Goal: Task Accomplishment & Management: Manage account settings

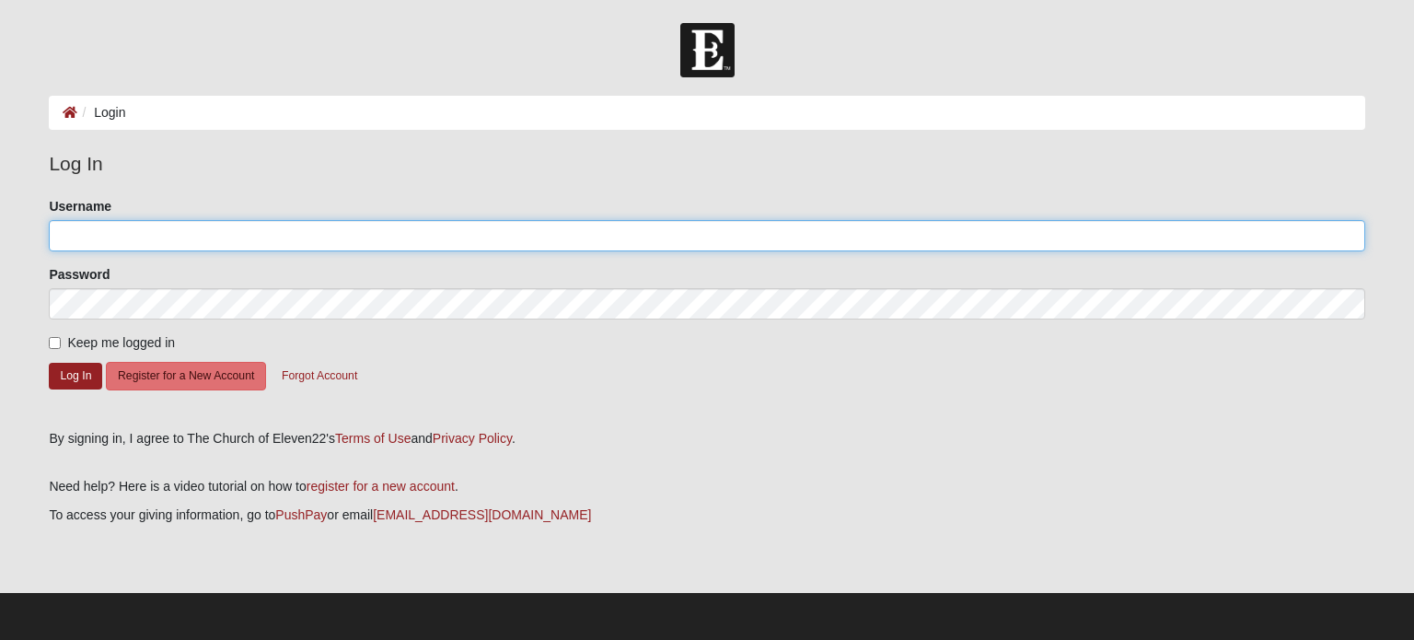
click at [144, 232] on input "Username" at bounding box center [706, 235] width 1315 height 31
type input "dsn77jj"
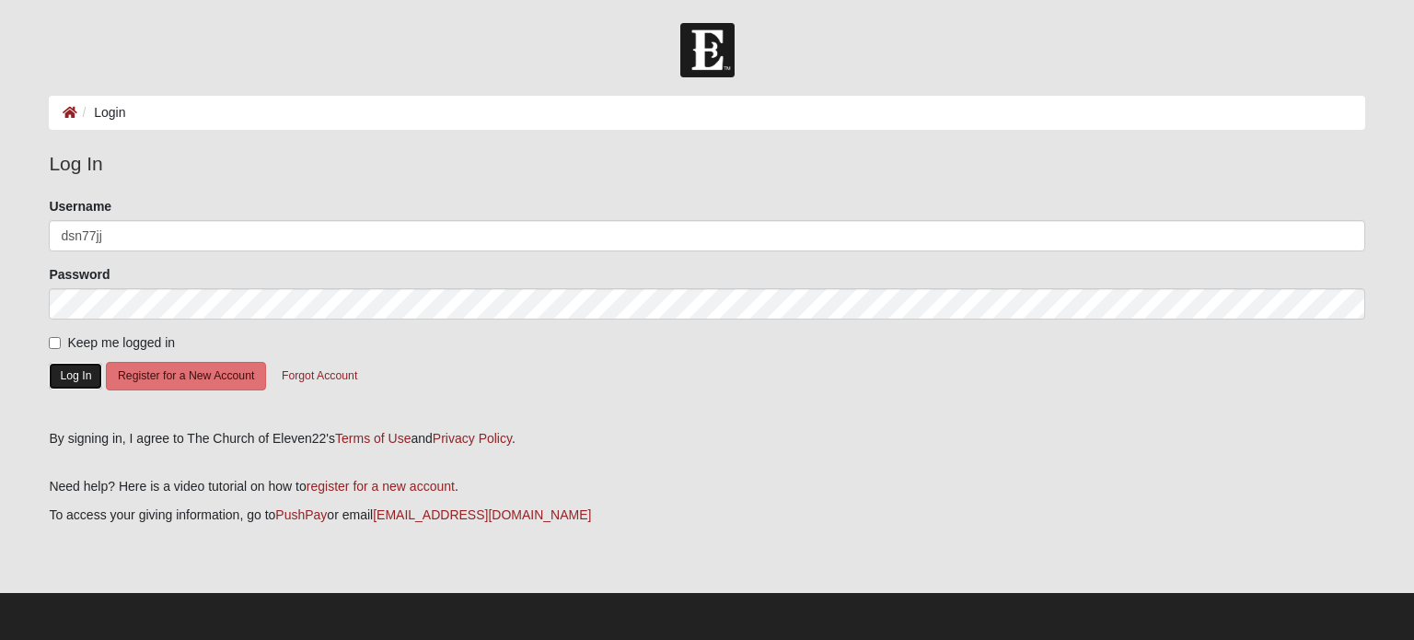
click at [79, 366] on button "Log In" at bounding box center [75, 376] width 53 height 27
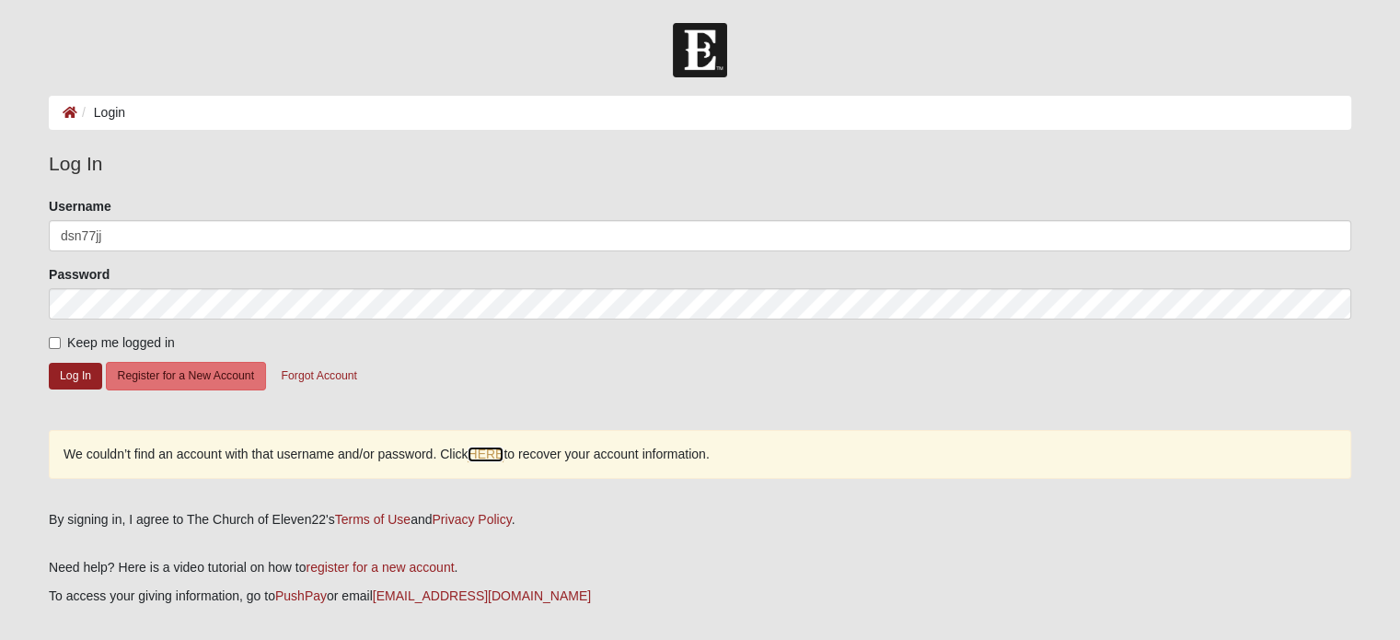
click at [496, 450] on link "HERE" at bounding box center [486, 454] width 36 height 16
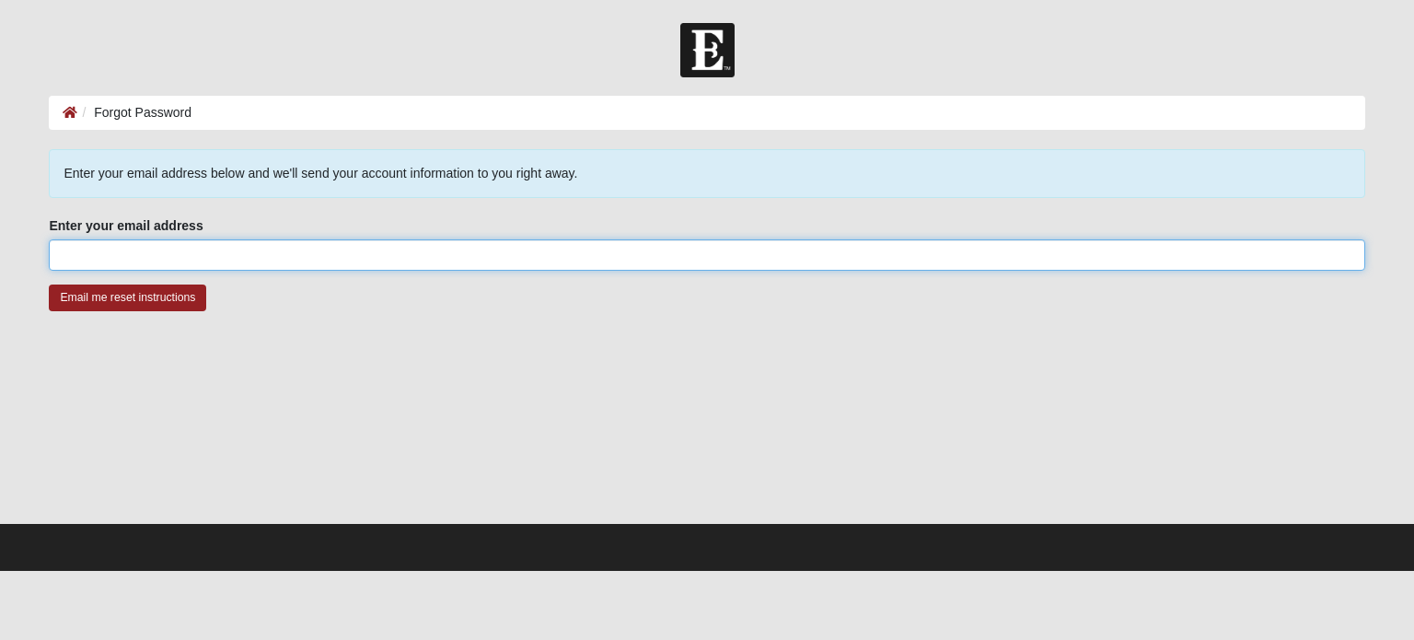
click at [276, 264] on input "Enter your email address" at bounding box center [706, 254] width 1315 height 31
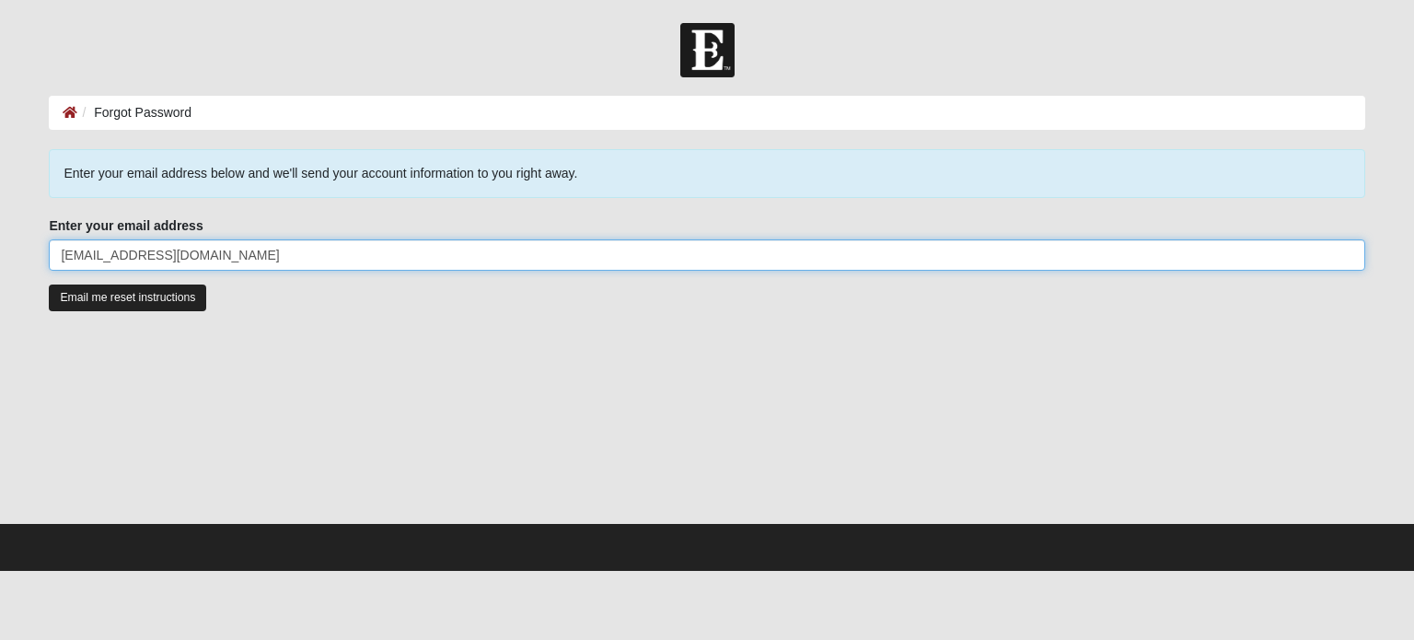
type input "[EMAIL_ADDRESS][DOMAIN_NAME]"
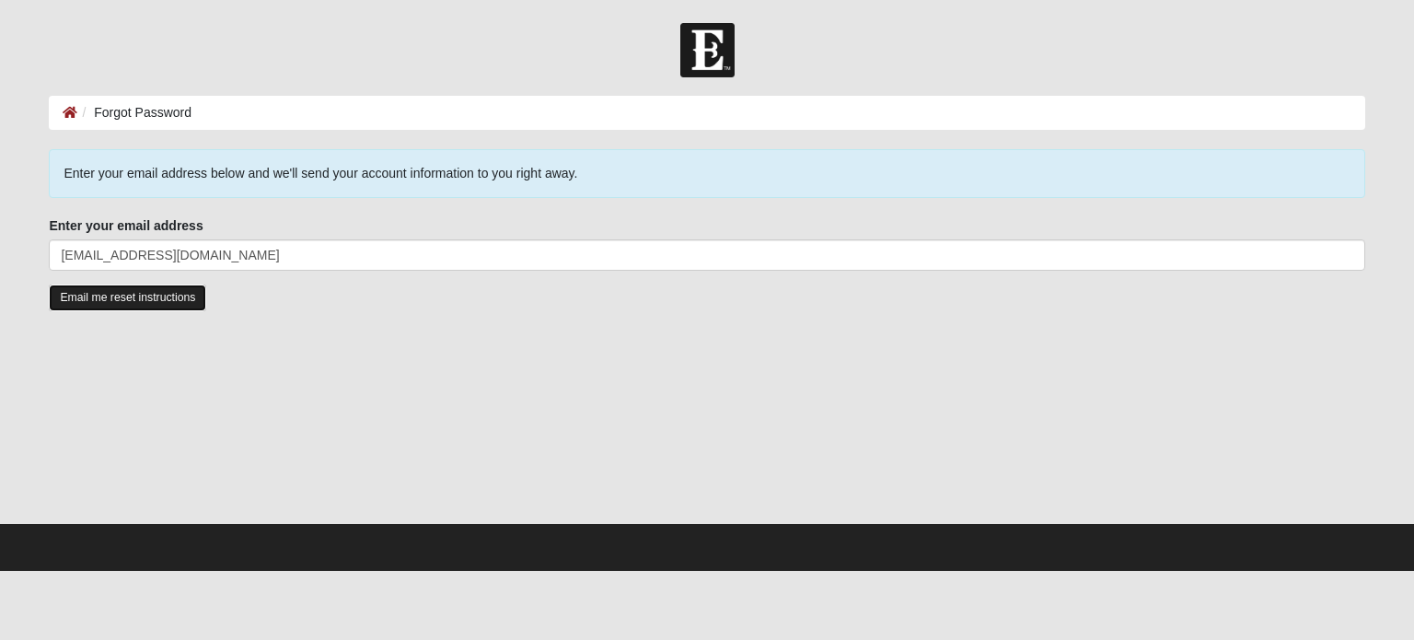
click at [101, 308] on input "Email me reset instructions" at bounding box center [127, 297] width 157 height 27
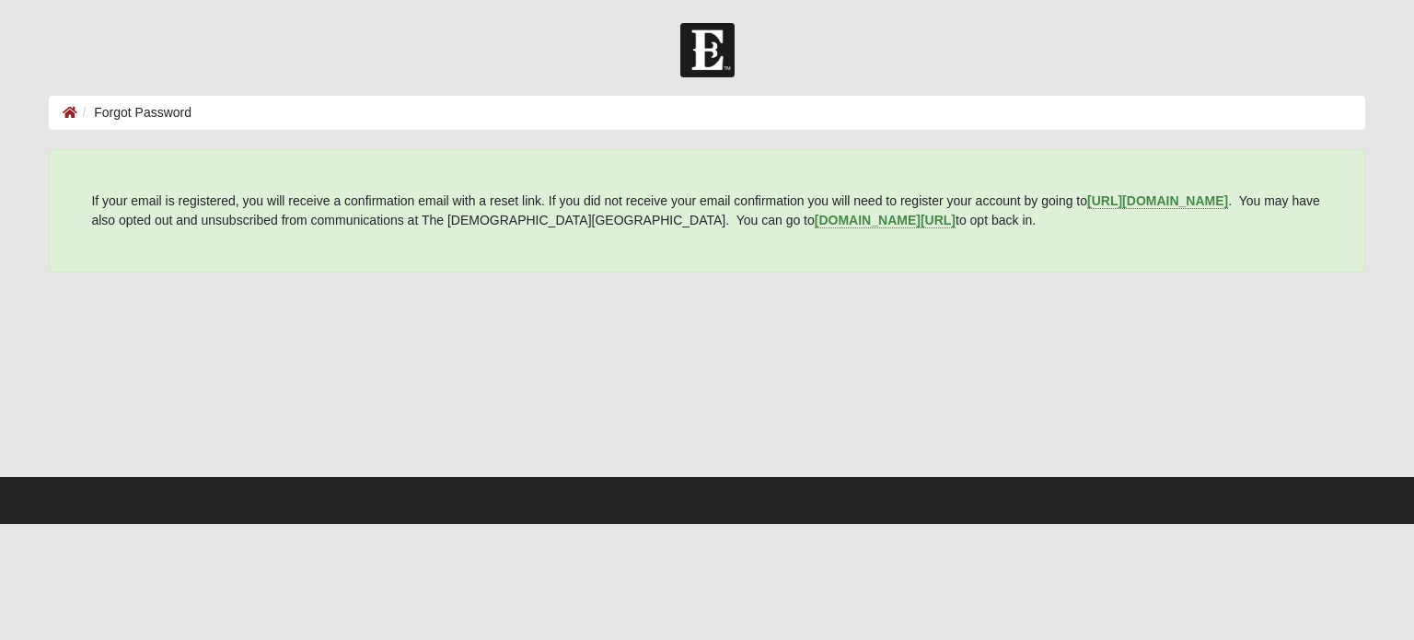
click at [124, 115] on li "Forgot Password" at bounding box center [134, 112] width 114 height 19
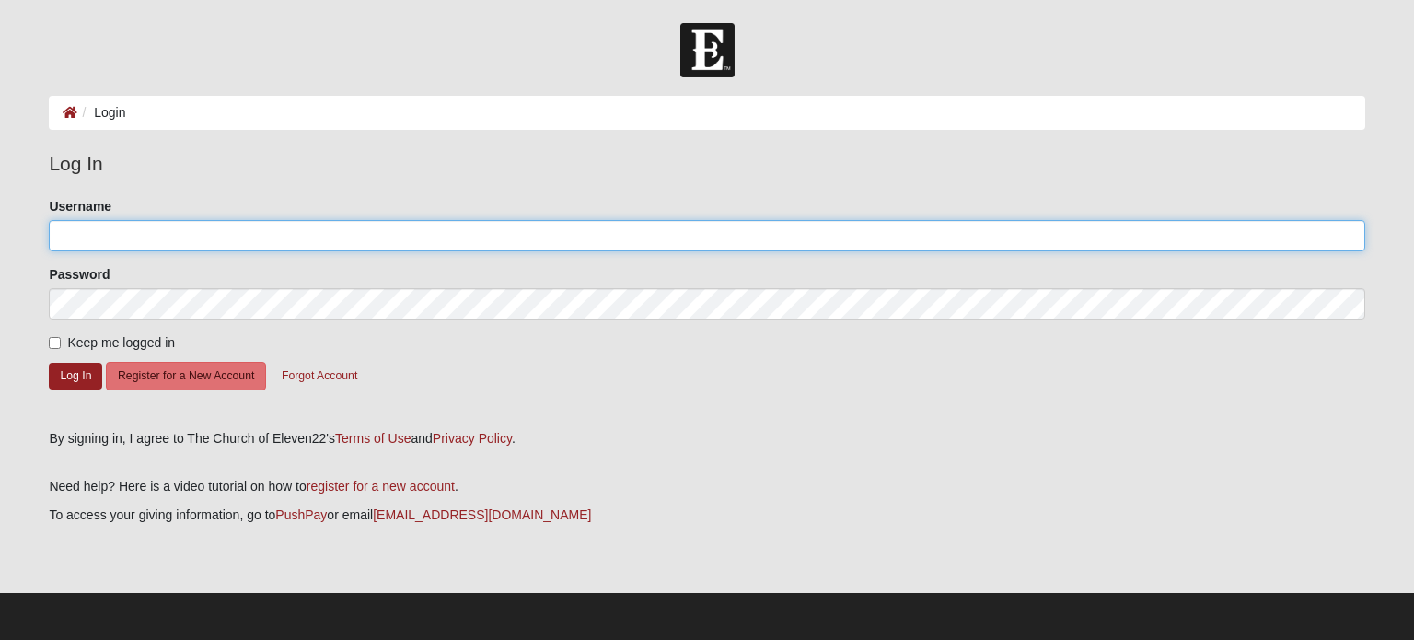
click at [156, 237] on input "Username" at bounding box center [706, 235] width 1315 height 31
type input "Donnaperkins"
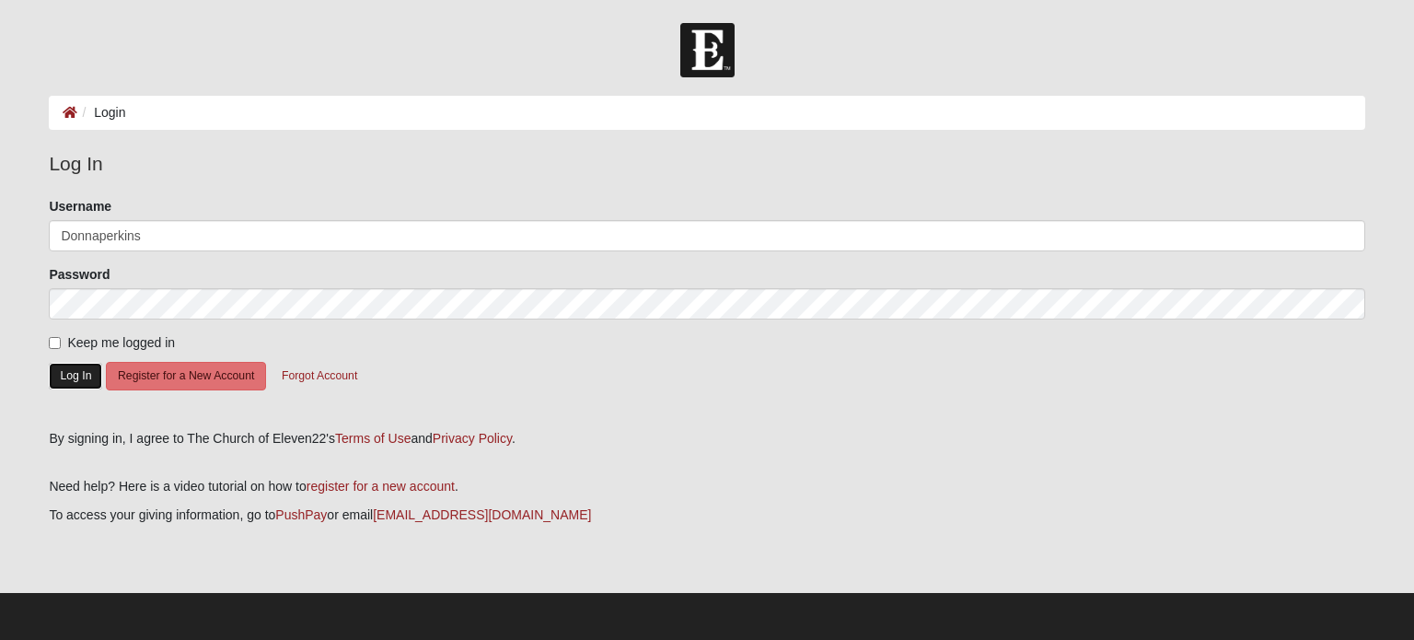
click at [68, 377] on button "Log In" at bounding box center [75, 376] width 53 height 27
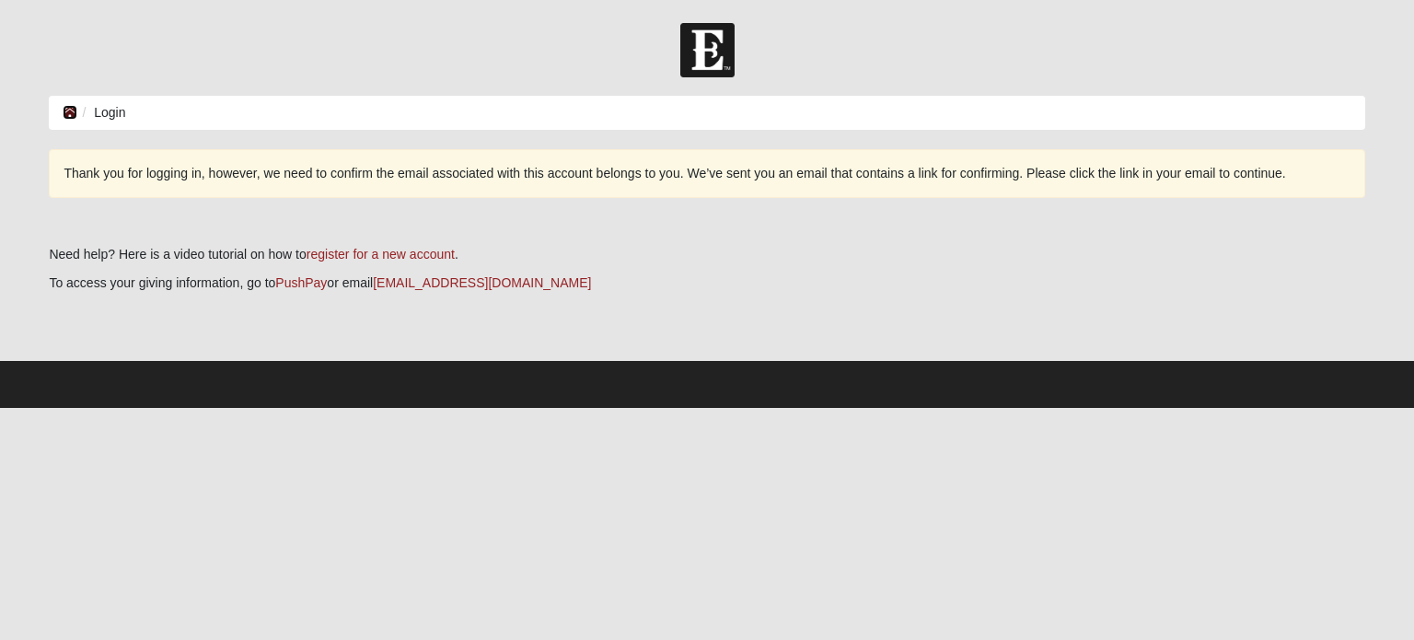
click at [71, 109] on icon at bounding box center [70, 112] width 15 height 13
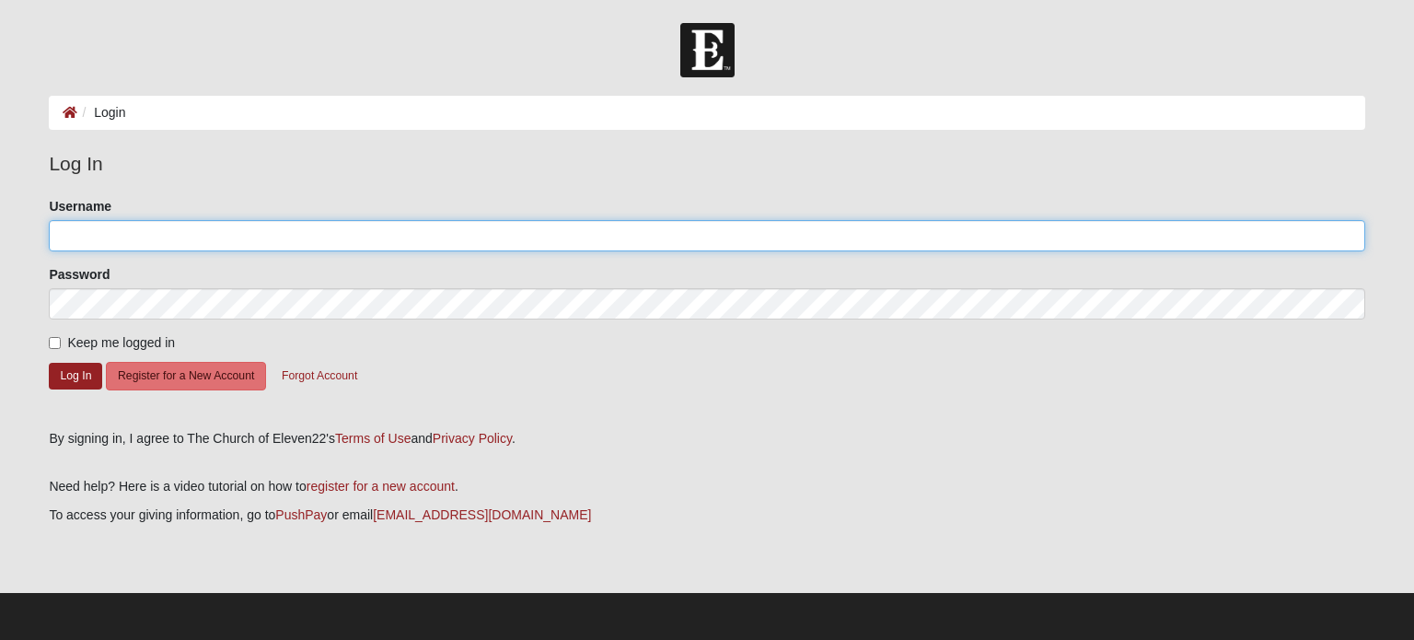
type input "Donnaperkins"
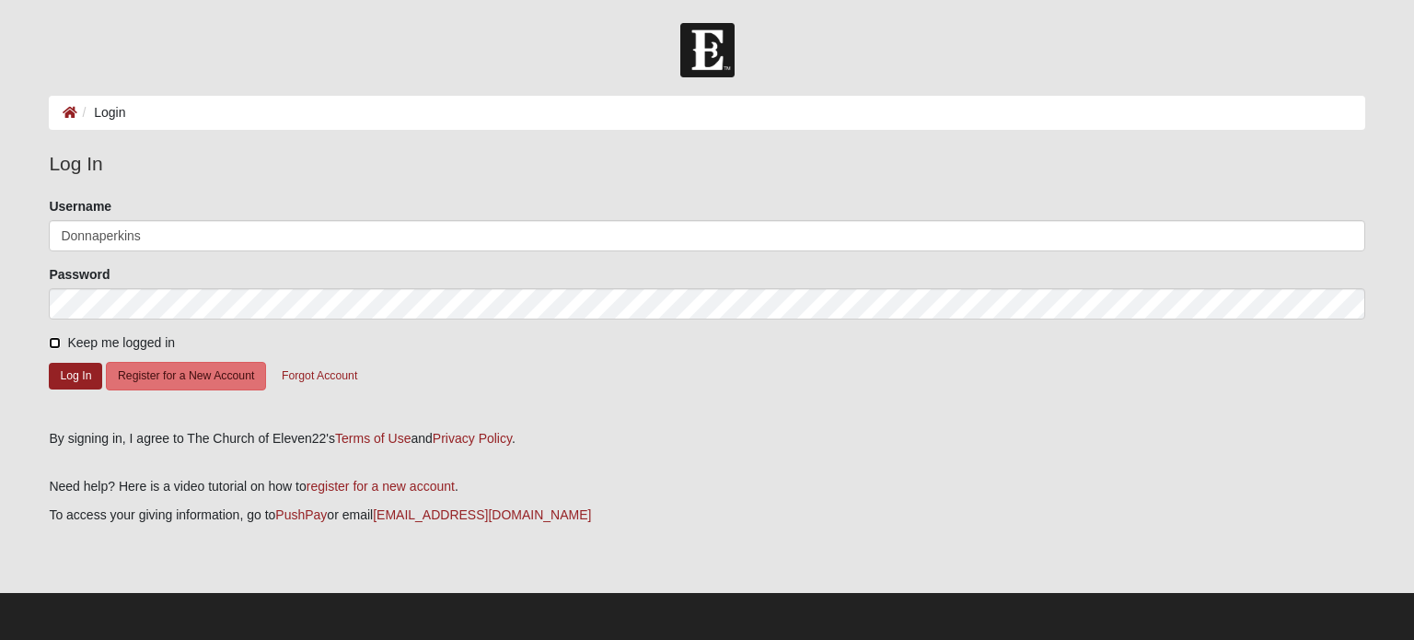
click at [49, 340] on input "Keep me logged in" at bounding box center [55, 343] width 12 height 12
checkbox input "true"
click at [67, 386] on button "Log In" at bounding box center [75, 376] width 53 height 27
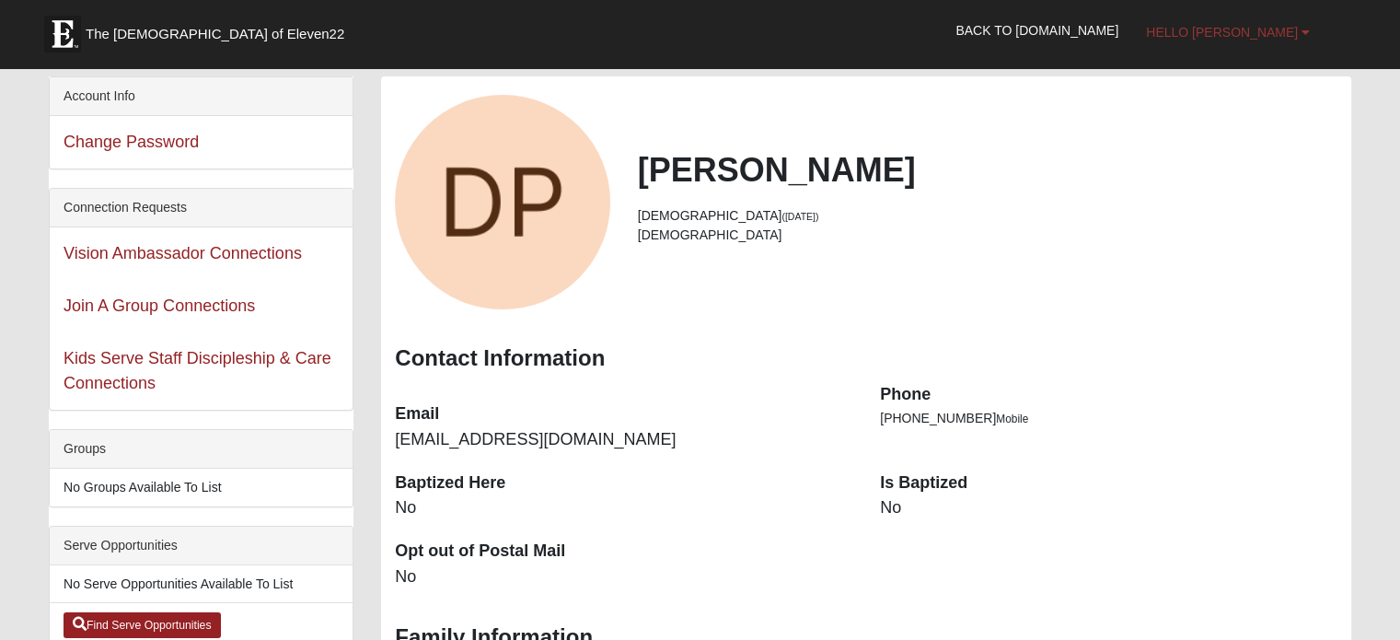
click at [1229, 45] on link "Hello [PERSON_NAME]" at bounding box center [1227, 32] width 191 height 46
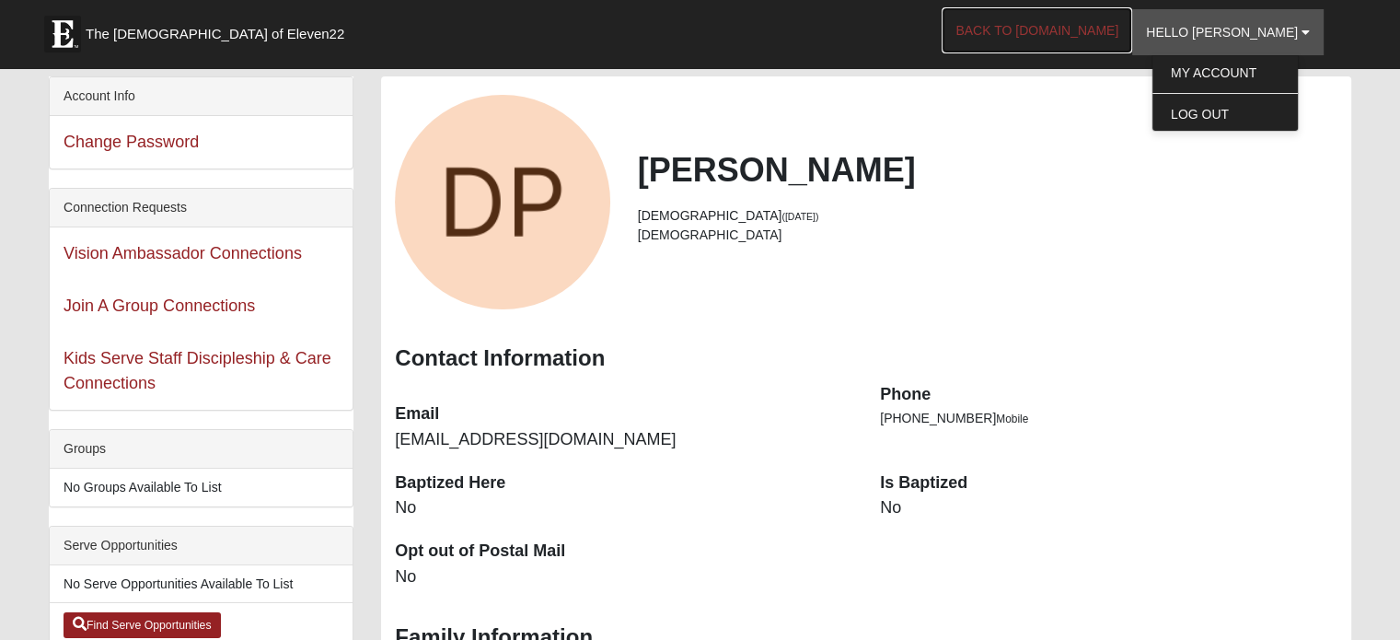
click at [1126, 25] on link "Back to [DOMAIN_NAME]" at bounding box center [1036, 30] width 191 height 46
